Goal: Task Accomplishment & Management: Complete application form

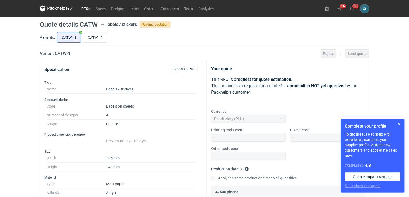
scroll to position [183, 0]
click at [401, 123] on button "button" at bounding box center [399, 124] width 6 height 6
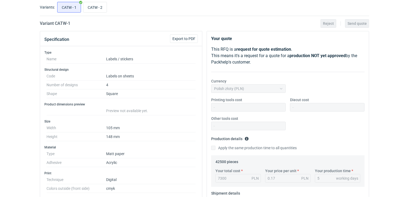
scroll to position [28, 0]
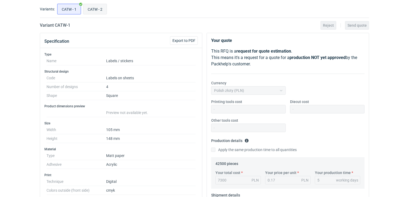
click at [97, 5] on input "CATW - 2" at bounding box center [94, 9] width 23 height 10
radio input "true"
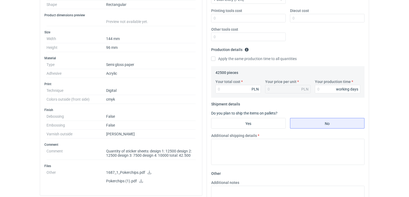
scroll to position [162, 0]
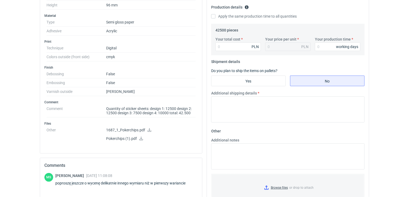
click at [148, 129] on icon at bounding box center [149, 130] width 4 height 4
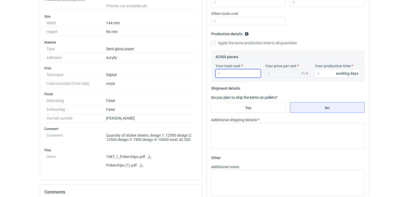
drag, startPoint x: 234, startPoint y: 75, endPoint x: 211, endPoint y: 73, distance: 23.0
click at [211, 73] on div "42500 pieces Your total cost PLN Your price per unit PLN Your production time w…" at bounding box center [287, 67] width 153 height 32
click at [238, 72] on input "Your total cost" at bounding box center [237, 73] width 45 height 9
type input "8647.44"
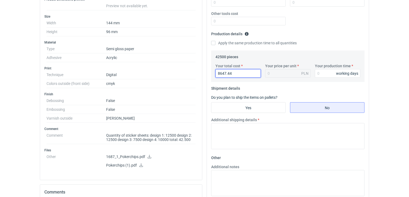
type input "0.2"
type input "8647.44"
click at [318, 76] on input "Your production time" at bounding box center [337, 73] width 45 height 9
type input "5"
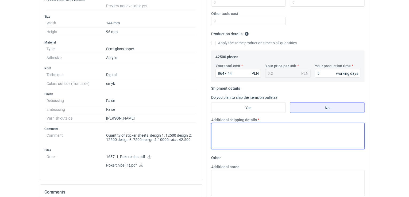
click at [255, 134] on textarea "Additional shipping details" at bounding box center [287, 136] width 153 height 26
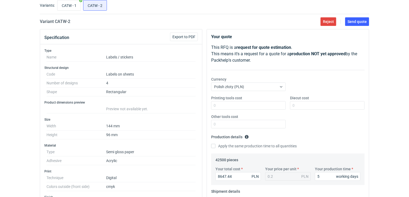
scroll to position [2, 0]
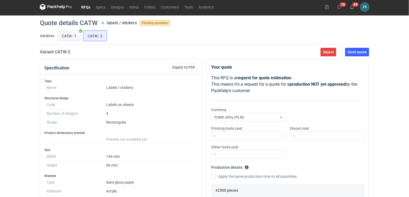
type textarea ","
click at [73, 36] on input "CATW - 1" at bounding box center [68, 36] width 23 height 10
radio input "true"
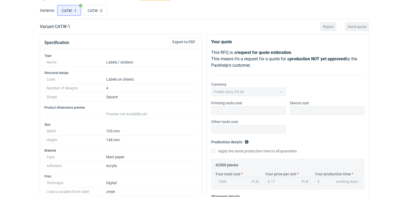
scroll to position [2, 0]
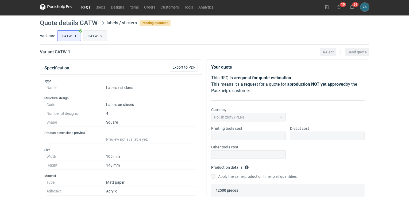
click at [96, 34] on input "CATW - 2" at bounding box center [94, 36] width 23 height 10
radio input "true"
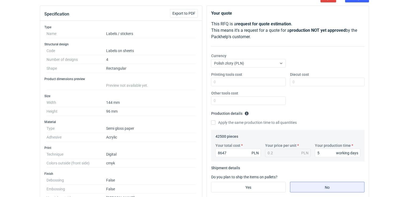
scroll to position [2, 0]
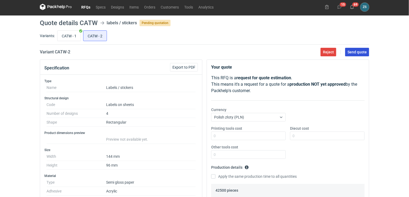
click at [352, 51] on span "Send quote" at bounding box center [356, 52] width 19 height 4
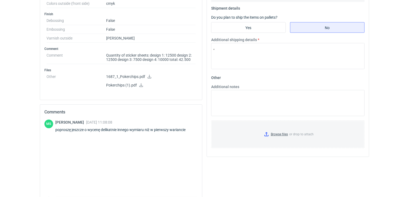
click at [70, 153] on div "MS [PERSON_NAME] [DATE] 11:08:08 poproszę jeszcze o wycenę delikatnie innego wy…" at bounding box center [120, 158] width 153 height 77
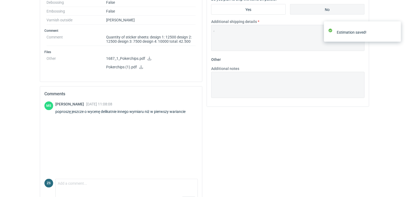
scroll to position [249, 0]
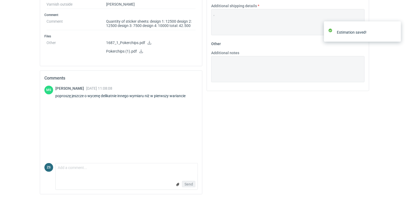
click at [75, 173] on form "Comment message Send" at bounding box center [126, 176] width 142 height 27
click at [77, 171] on textarea "Comment message" at bounding box center [127, 169] width 142 height 11
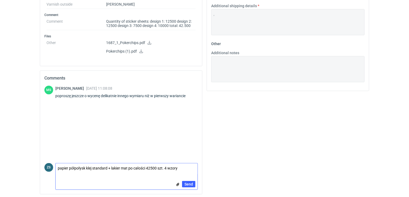
click at [166, 166] on textarea "papier półpołysk klej standard + lakier mat po całości 42500 szt. 4 wzory" at bounding box center [127, 169] width 142 height 11
click at [193, 166] on textarea "papier półpołysk klej standard + lakier mat po całości 42500 szt. arkuszy 4 wzo…" at bounding box center [127, 169] width 142 height 11
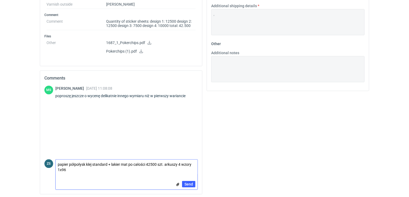
click at [60, 169] on textarea "papier półpołysk klej standard + lakier mat po całości 42500 szt. arkuszy 4 wzo…" at bounding box center [127, 167] width 142 height 15
click at [76, 169] on textarea "papier półpołysk klej standard + lakier mat po całości 42500 szt. arkuszy 4 wzo…" at bounding box center [127, 167] width 142 height 15
type textarea "papier półpołysk klej standard + lakier mat po całości 42500 szt. arkuszy 4 wzo…"
click at [186, 183] on span "Send" at bounding box center [188, 185] width 9 height 4
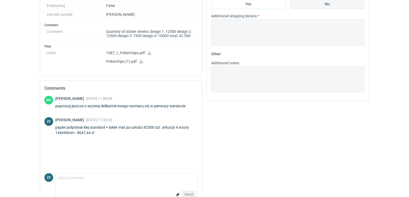
scroll to position [264, 0]
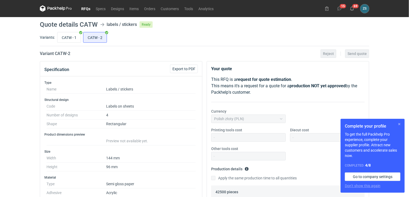
click at [400, 124] on button "button" at bounding box center [399, 124] width 6 height 6
